Goal: Navigation & Orientation: Find specific page/section

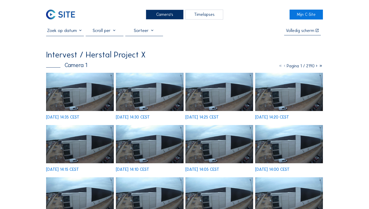
click at [159, 16] on div "Camera's" at bounding box center [165, 15] width 38 height 10
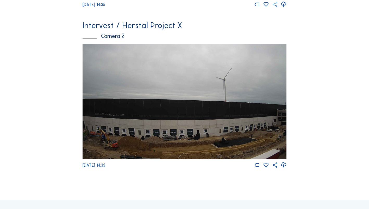
scroll to position [182, 0]
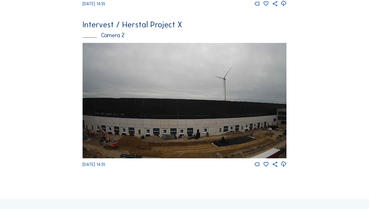
click at [165, 146] on img at bounding box center [184, 100] width 204 height 115
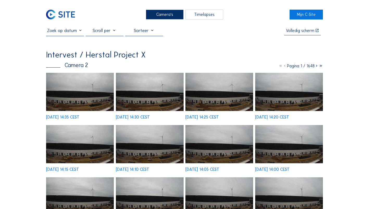
click at [69, 99] on img at bounding box center [80, 92] width 68 height 38
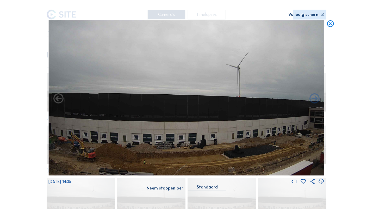
click at [330, 24] on icon at bounding box center [330, 24] width 8 height 8
